Goal: Task Accomplishment & Management: Use online tool/utility

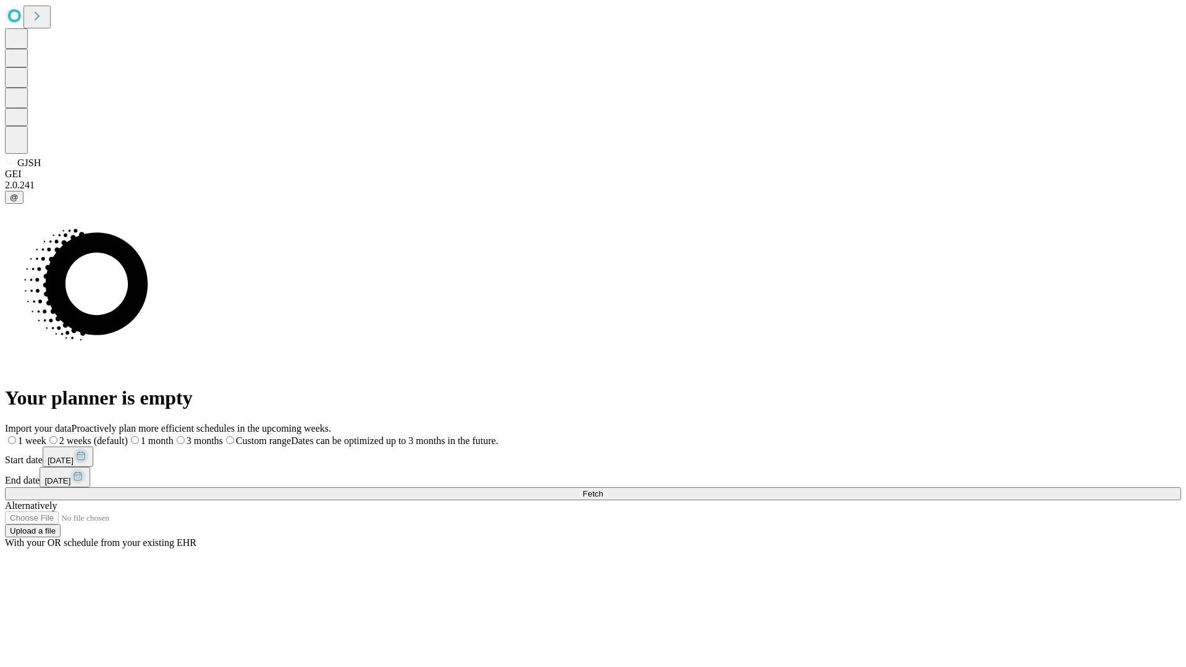
click at [603, 489] on span "Fetch" at bounding box center [592, 493] width 20 height 9
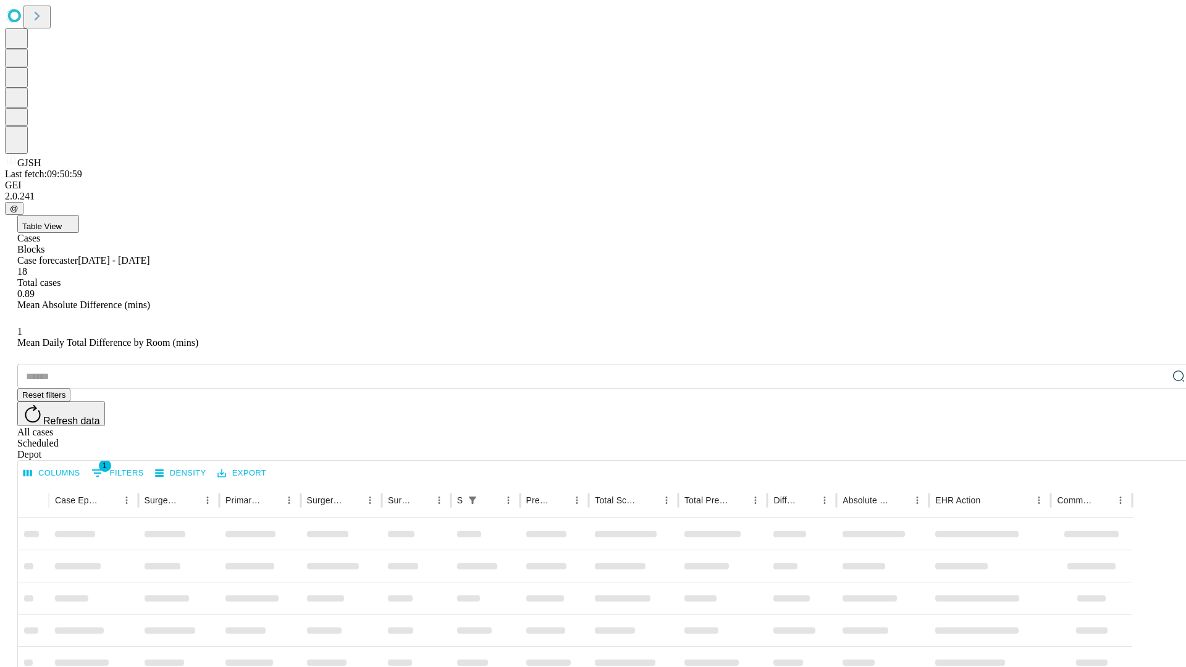
click at [1154, 449] on div "Depot" at bounding box center [605, 454] width 1176 height 11
